Goal: Task Accomplishment & Management: Use online tool/utility

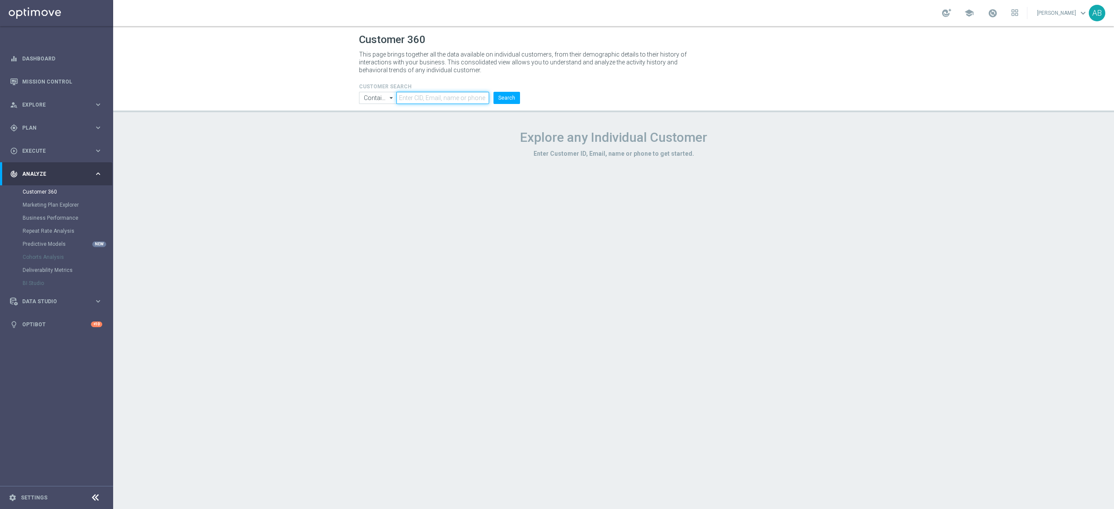
click at [426, 102] on input "text" at bounding box center [442, 98] width 93 height 12
paste input "1281683"
click at [515, 104] on button "Search" at bounding box center [506, 98] width 27 height 12
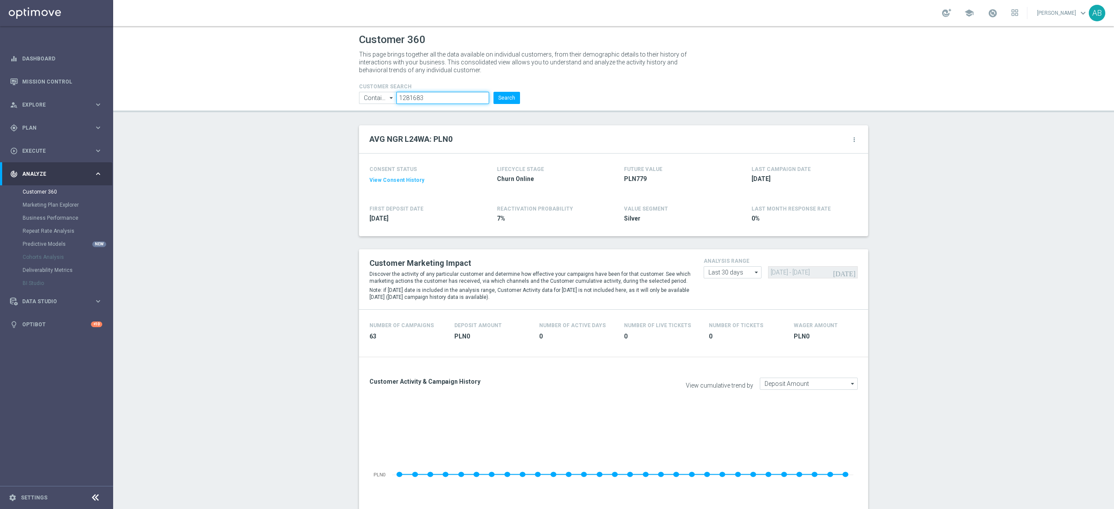
click at [442, 92] on input "1281683" at bounding box center [442, 98] width 93 height 12
paste input "2698834"
type input "2698834"
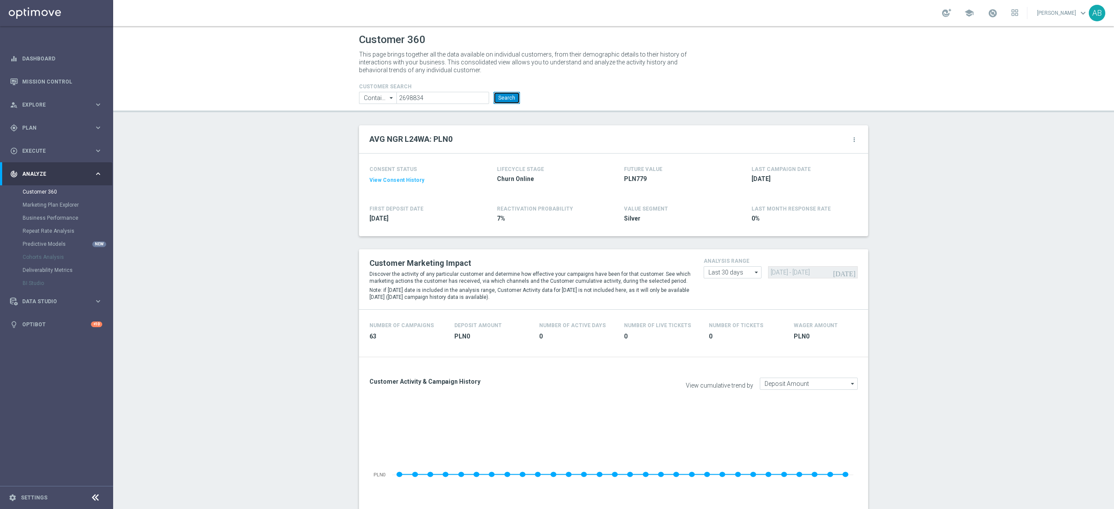
click at [493, 97] on button "Search" at bounding box center [506, 98] width 27 height 12
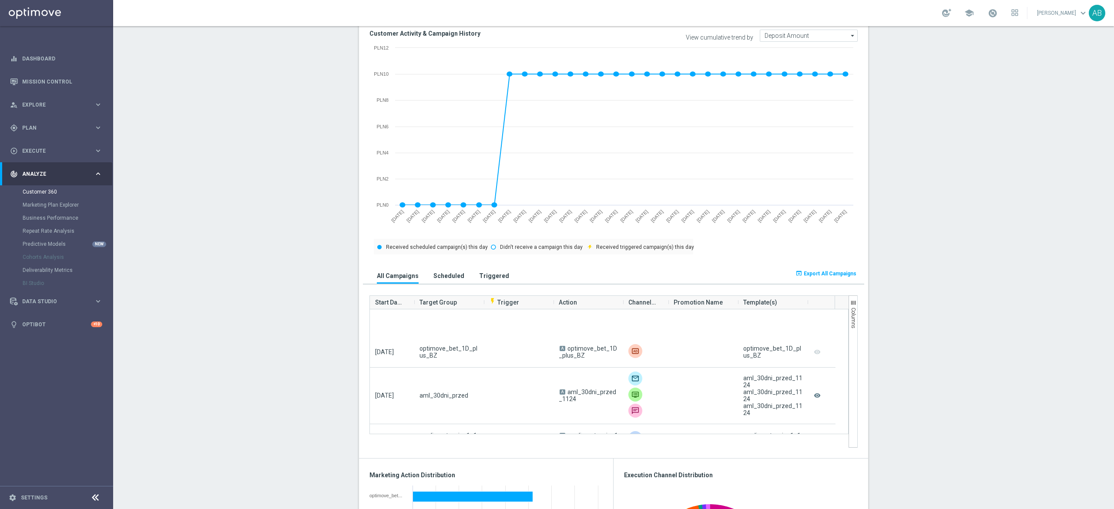
scroll to position [1914, 0]
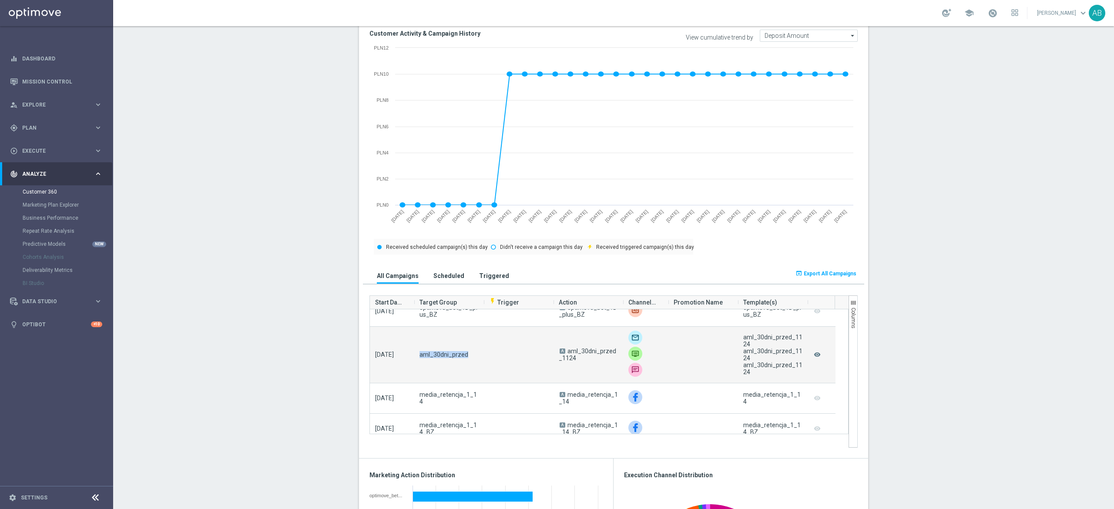
drag, startPoint x: 457, startPoint y: 360, endPoint x: 411, endPoint y: 360, distance: 45.7
click at [414, 360] on div "aml_30dni_przed" at bounding box center [449, 355] width 70 height 56
copy span "aml_30dni_przed"
drag, startPoint x: 735, startPoint y: 370, endPoint x: 747, endPoint y: 374, distance: 12.8
click at [747, 374] on div "aml_30dni_przed_1124 aml_30dni_przed_1124 aml_30dni_przed_1124" at bounding box center [773, 355] width 70 height 56
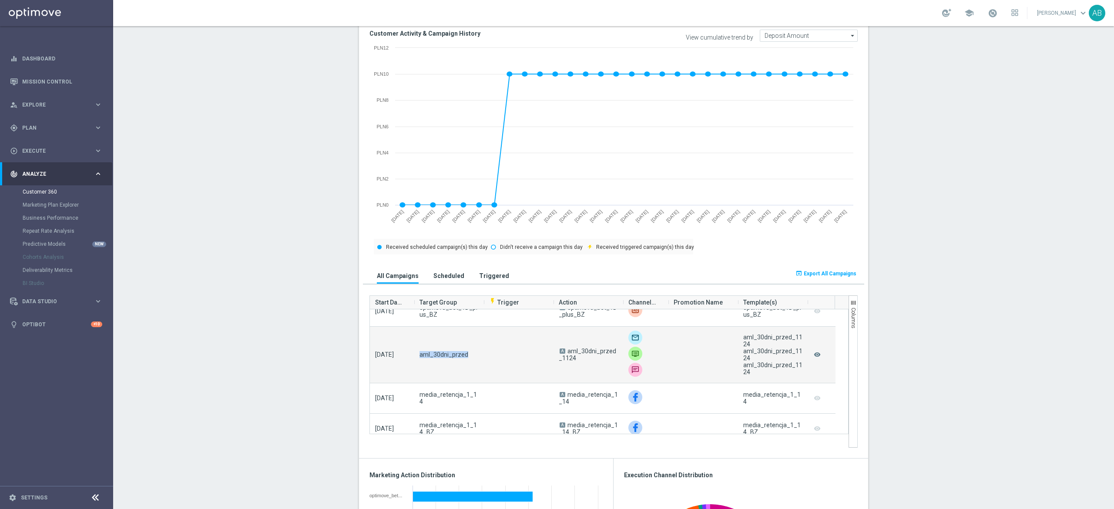
copy div "aml_30dni_przed_1124"
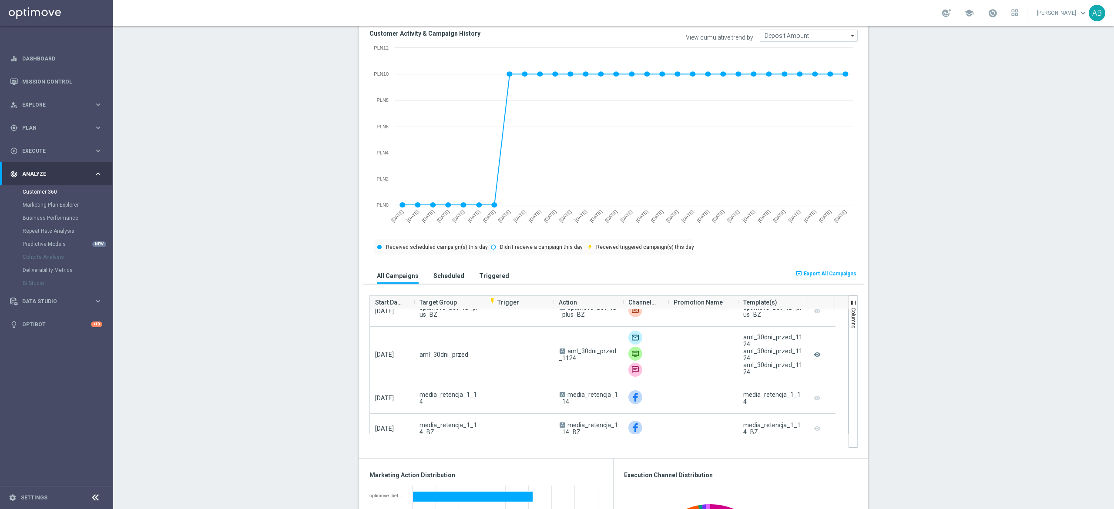
click at [946, 379] on section "AVG NGR L24WA: PLN2 more_vert CONSENT STATUS View Consent History FIRST DEPOSIT…" at bounding box center [613, 465] width 1000 height 1377
click at [1007, 203] on section "AVG NGR L24WA: PLN2 more_vert CONSENT STATUS View Consent History FIRST DEPOSIT…" at bounding box center [613, 465] width 1000 height 1377
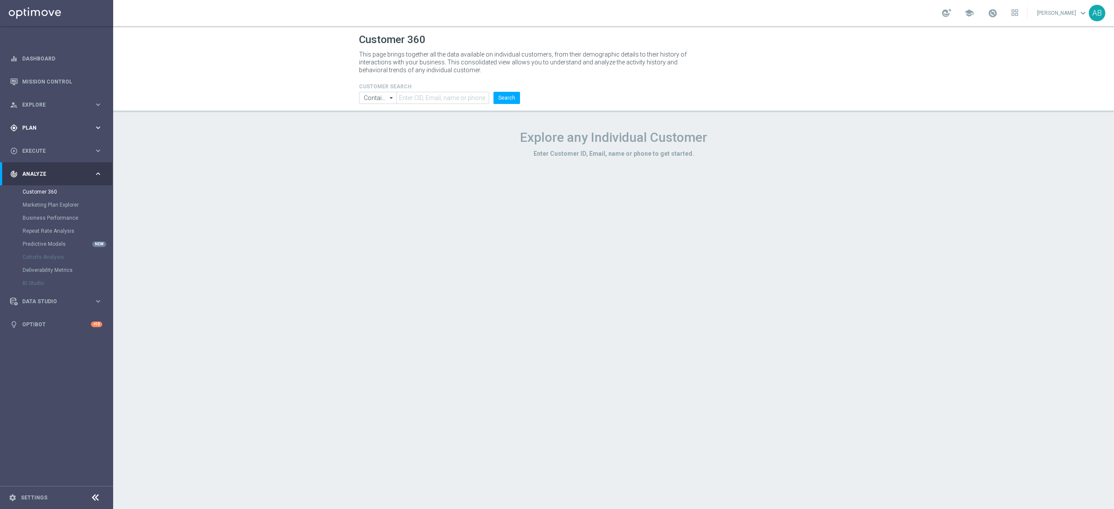
click at [55, 127] on span "Plan" at bounding box center [58, 127] width 72 height 5
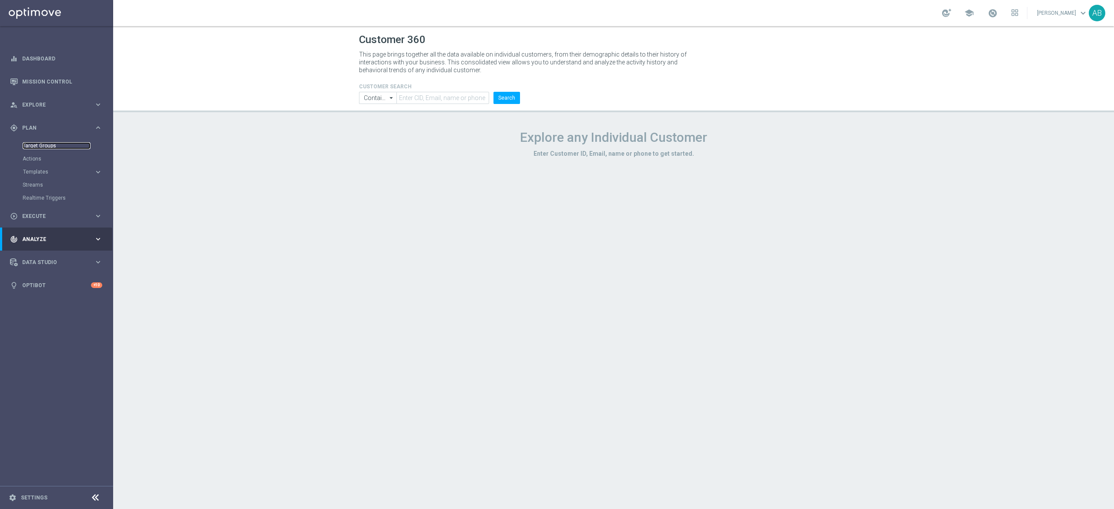
click at [44, 147] on link "Target Groups" at bounding box center [57, 145] width 68 height 7
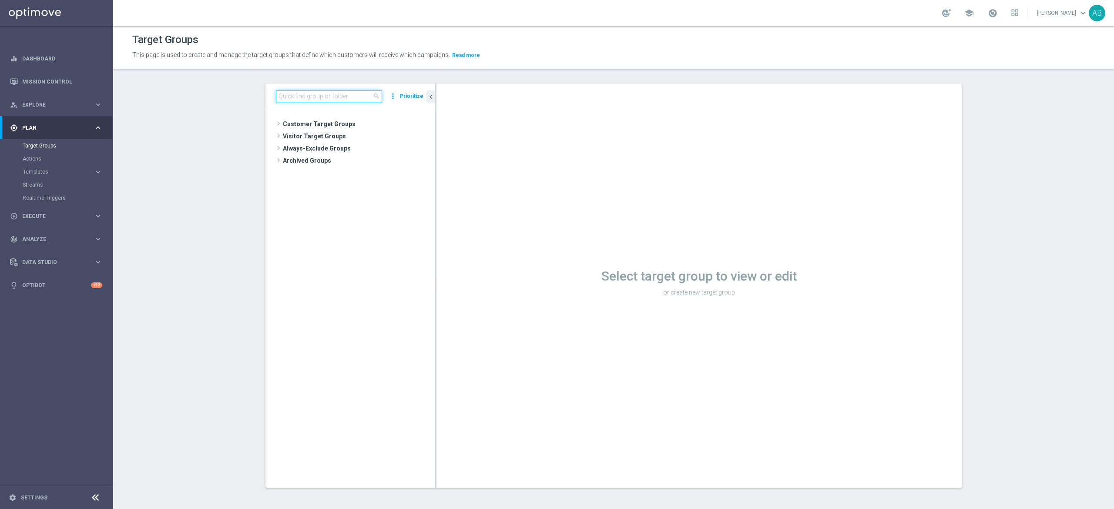
click at [338, 99] on input at bounding box center [329, 96] width 106 height 12
paste input "aml_30dni_przed"
type input "aml_30dni_przed"
click at [340, 174] on span "aml_30dni_przed" at bounding box center [370, 173] width 87 height 7
